Goal: Communication & Community: Answer question/provide support

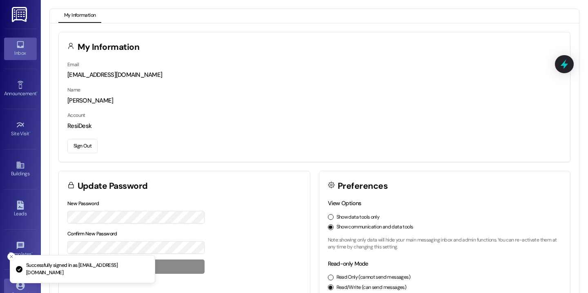
click at [22, 52] on div "Inbox" at bounding box center [20, 53] width 41 height 8
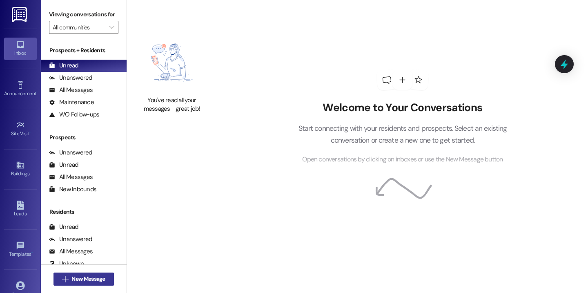
click at [95, 281] on span "New Message" at bounding box center [87, 278] width 33 height 9
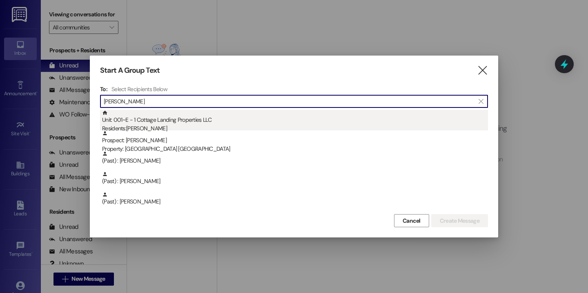
type input "[PERSON_NAME]"
click at [262, 127] on div "Residents: [PERSON_NAME]" at bounding box center [295, 128] width 386 height 9
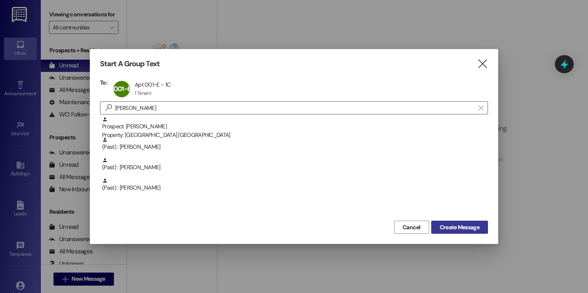
click at [442, 228] on span "Create Message" at bounding box center [460, 227] width 40 height 9
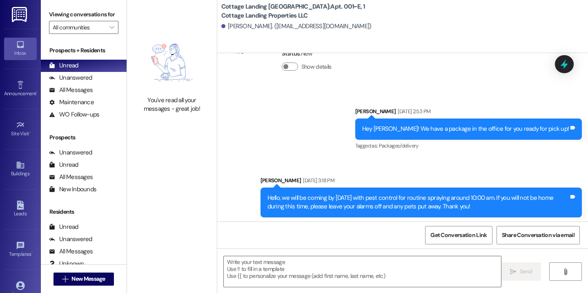
scroll to position [727, 0]
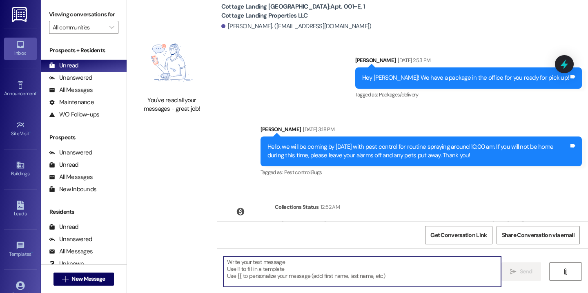
click at [272, 260] on textarea at bounding box center [362, 271] width 277 height 31
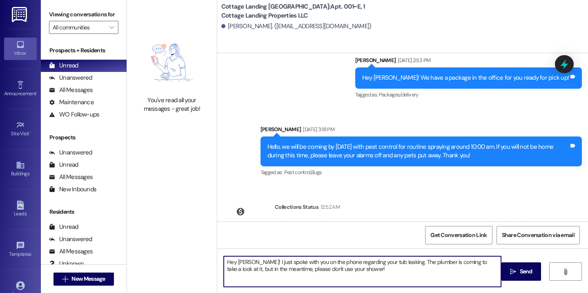
type textarea "Hey [PERSON_NAME]! I just spoke with you on the phone regarding your tub leakin…"
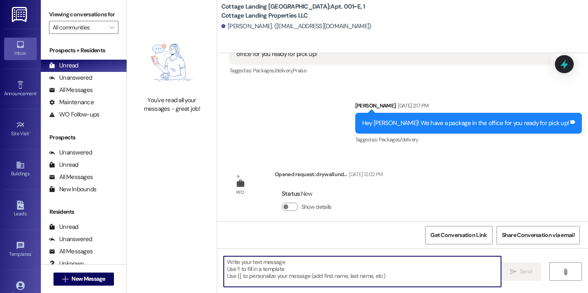
scroll to position [822, 0]
